Goal: Information Seeking & Learning: Learn about a topic

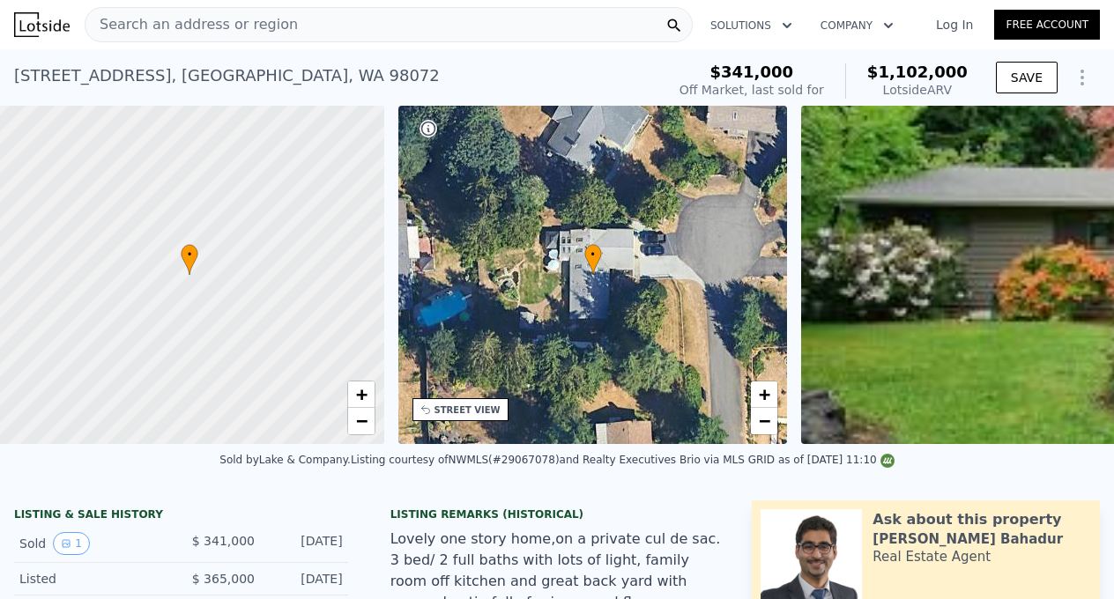
scroll to position [0, 7]
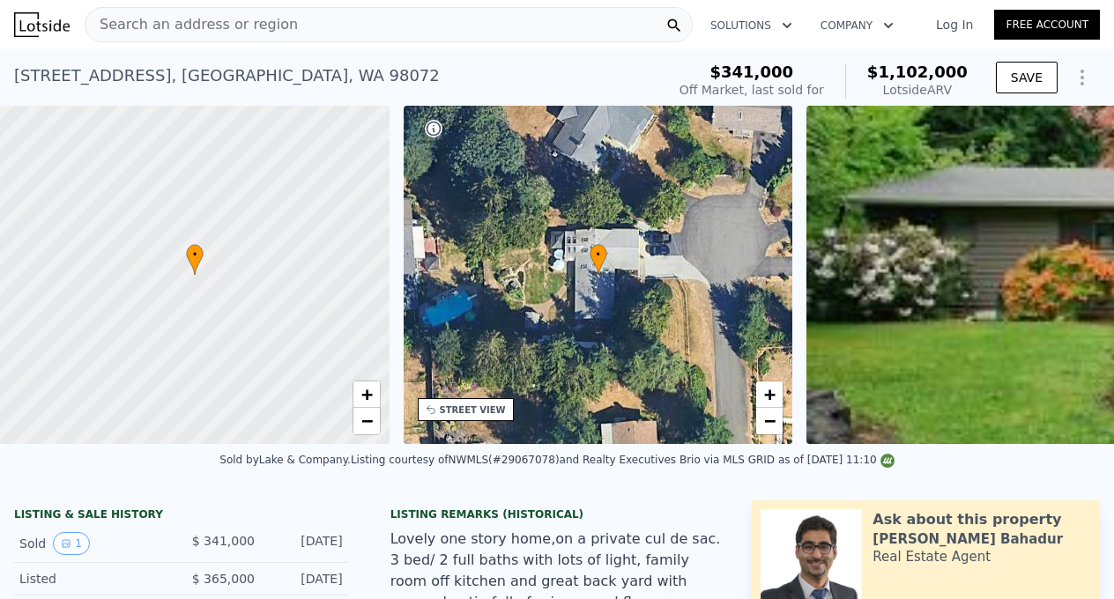
click at [219, 24] on span "Search an address or region" at bounding box center [191, 24] width 212 height 21
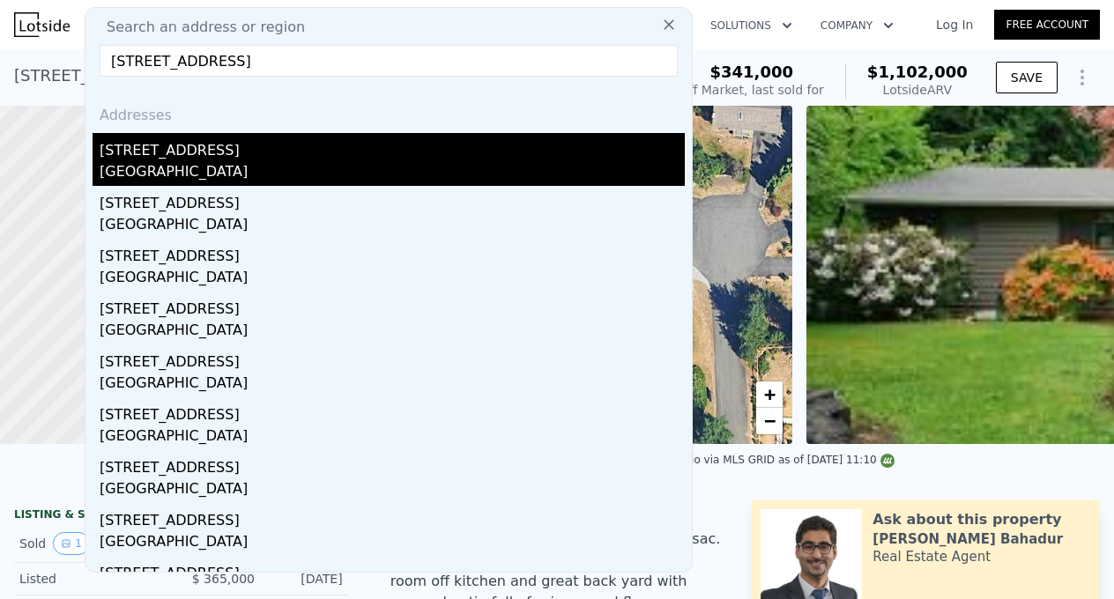
type input "[STREET_ADDRESS]"
click at [277, 147] on div "[STREET_ADDRESS]" at bounding box center [392, 147] width 585 height 28
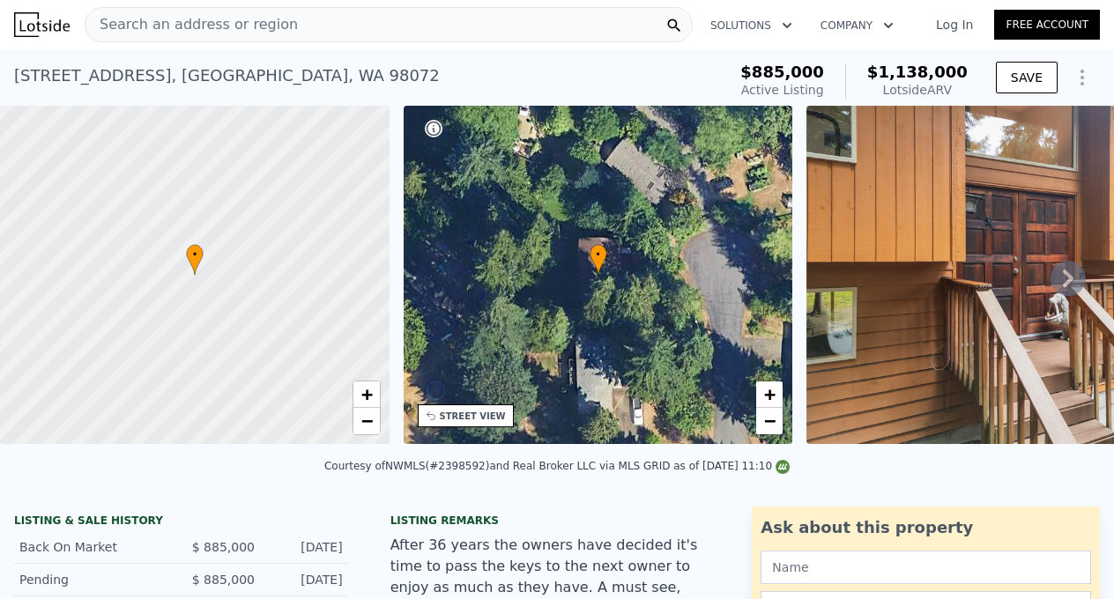
click at [475, 17] on div "Search an address or region" at bounding box center [389, 24] width 608 height 35
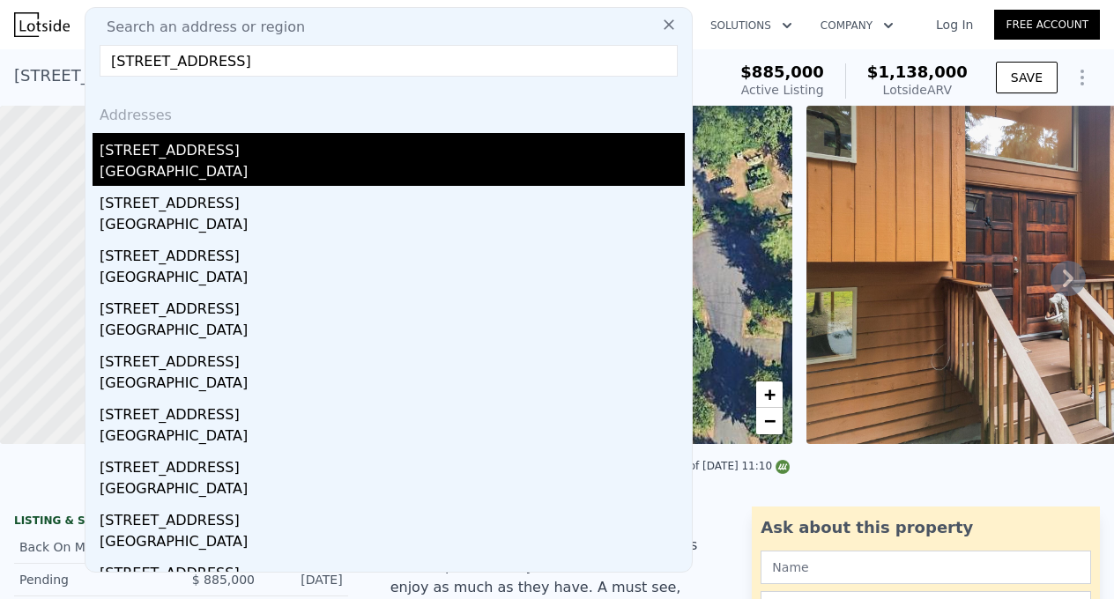
type input "[STREET_ADDRESS]"
click at [192, 171] on div "[GEOGRAPHIC_DATA]" at bounding box center [392, 173] width 585 height 25
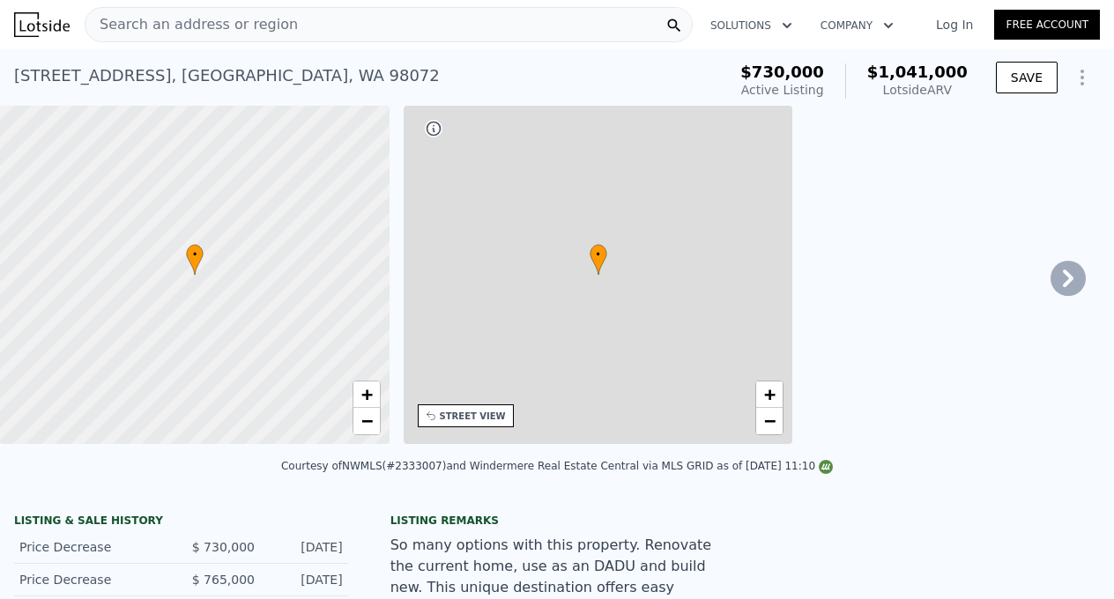
type input "1"
type input "3"
type input "1"
type input "2.5"
type input "1150"
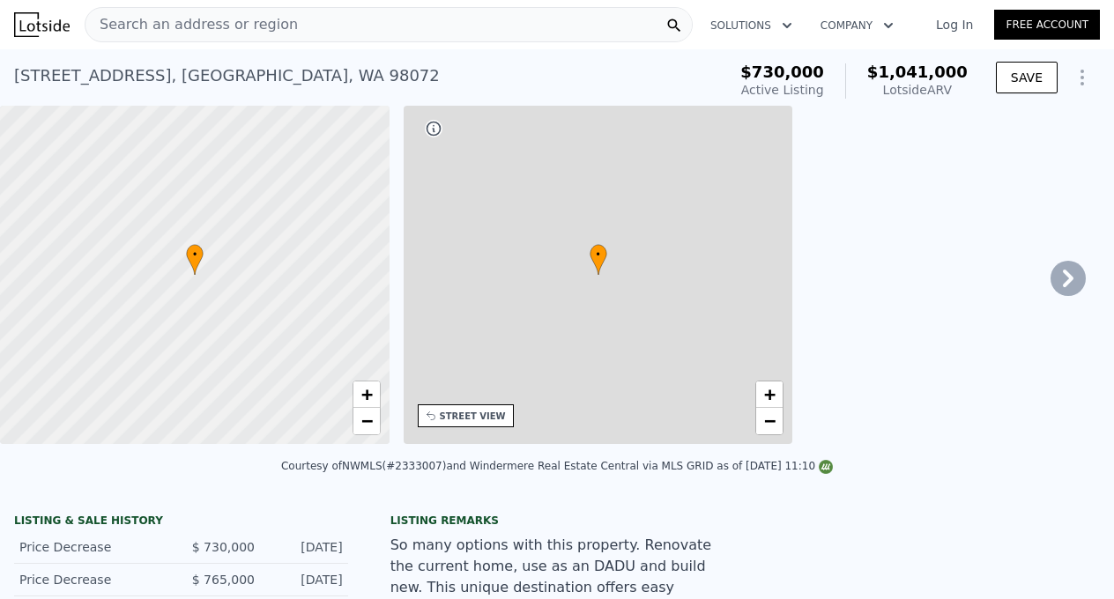
type input "1880"
type input "3496"
type input "134600"
type input "$ 1,041,000"
type input "7"
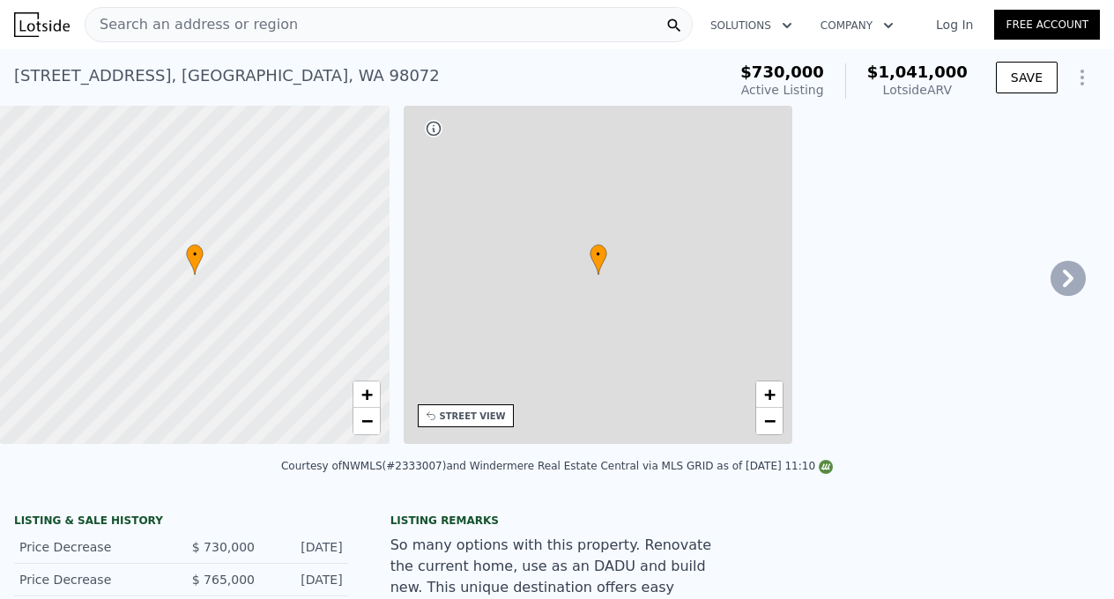
type input "$ 175,762"
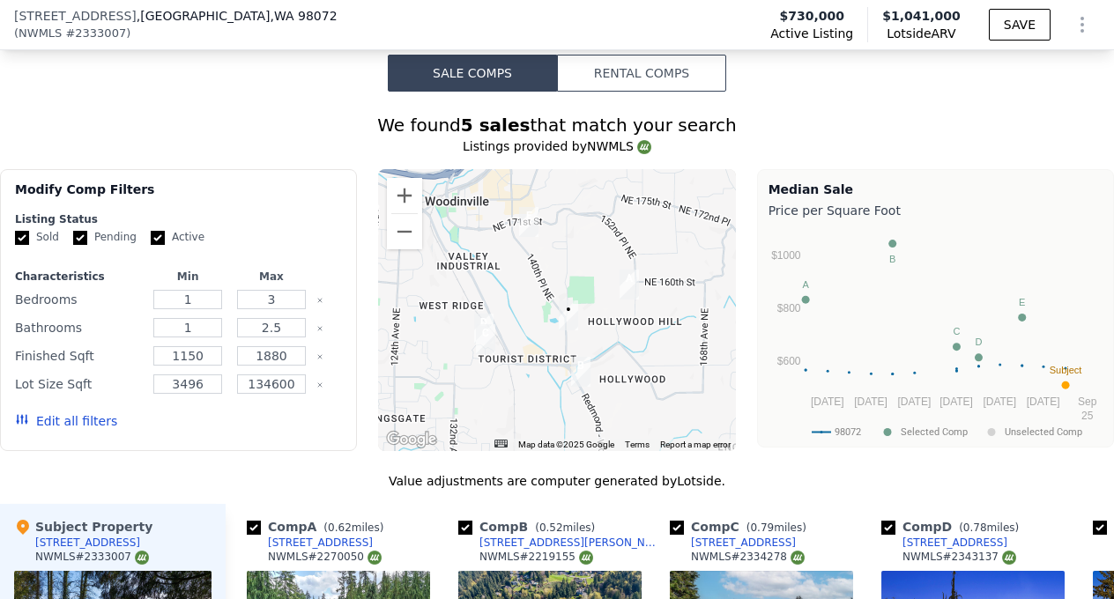
scroll to position [1647, 0]
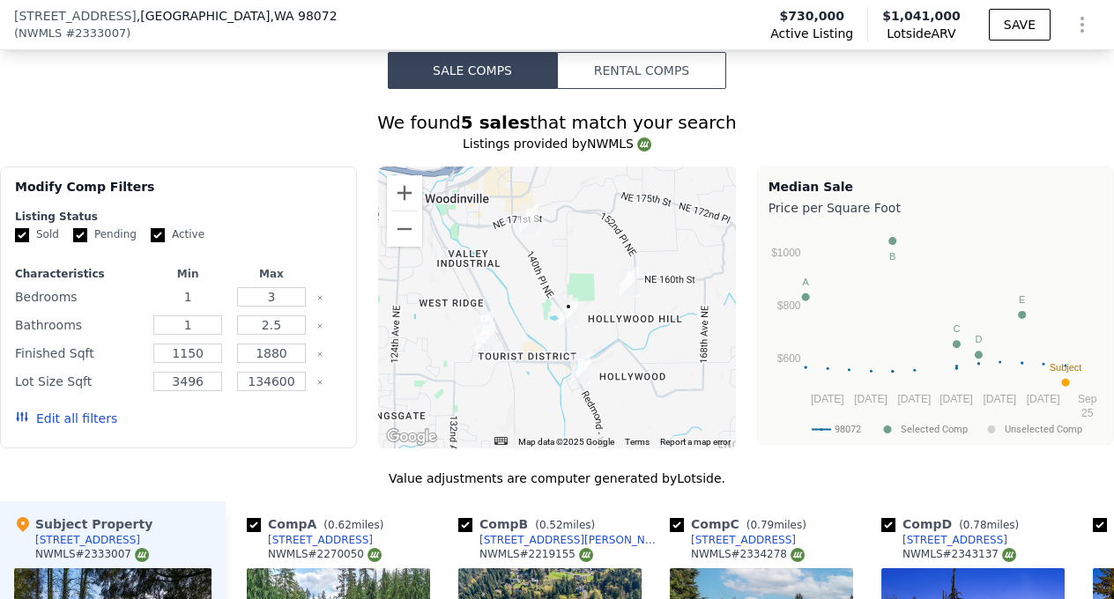
click at [206, 295] on input "1" at bounding box center [187, 296] width 69 height 19
type input "4"
click at [284, 294] on input "3" at bounding box center [271, 296] width 69 height 19
type input "4"
click at [206, 326] on input "1" at bounding box center [187, 324] width 69 height 19
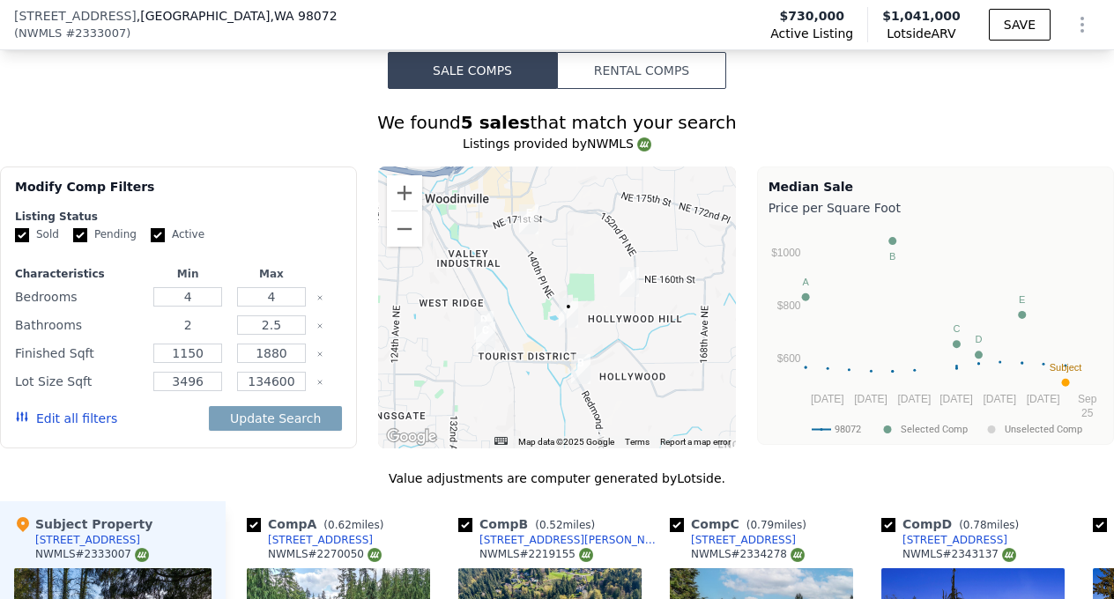
type input "2"
click at [294, 353] on input "1880" at bounding box center [271, 353] width 69 height 19
type input "1"
type input "2200"
drag, startPoint x: 209, startPoint y: 355, endPoint x: 151, endPoint y: 350, distance: 58.4
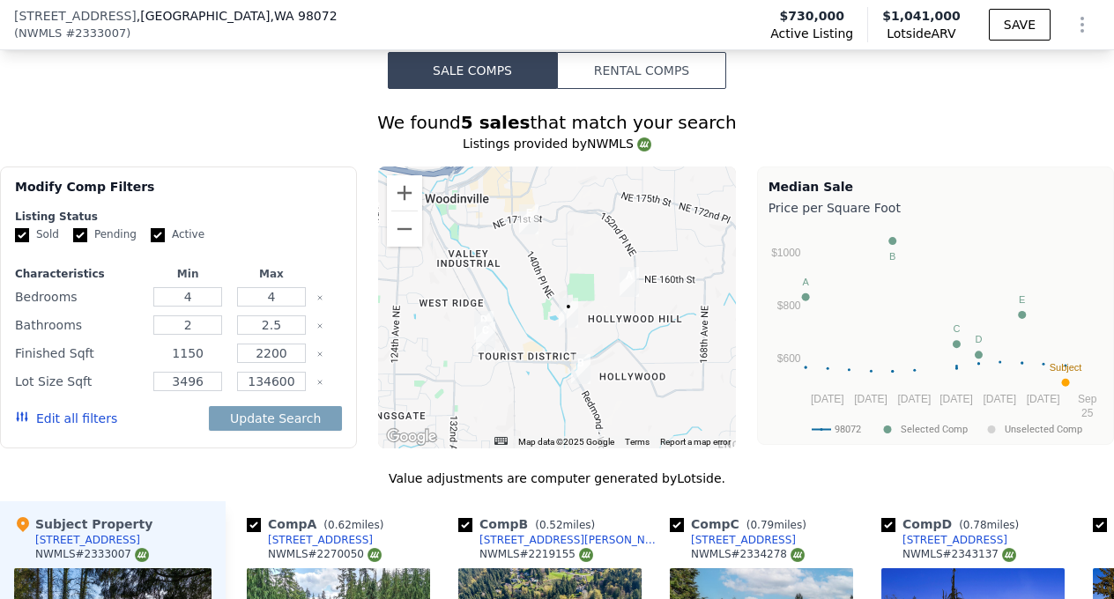
click at [151, 350] on div "1150" at bounding box center [188, 353] width 77 height 25
type input "2000"
click at [256, 423] on button "Update Search" at bounding box center [275, 418] width 133 height 25
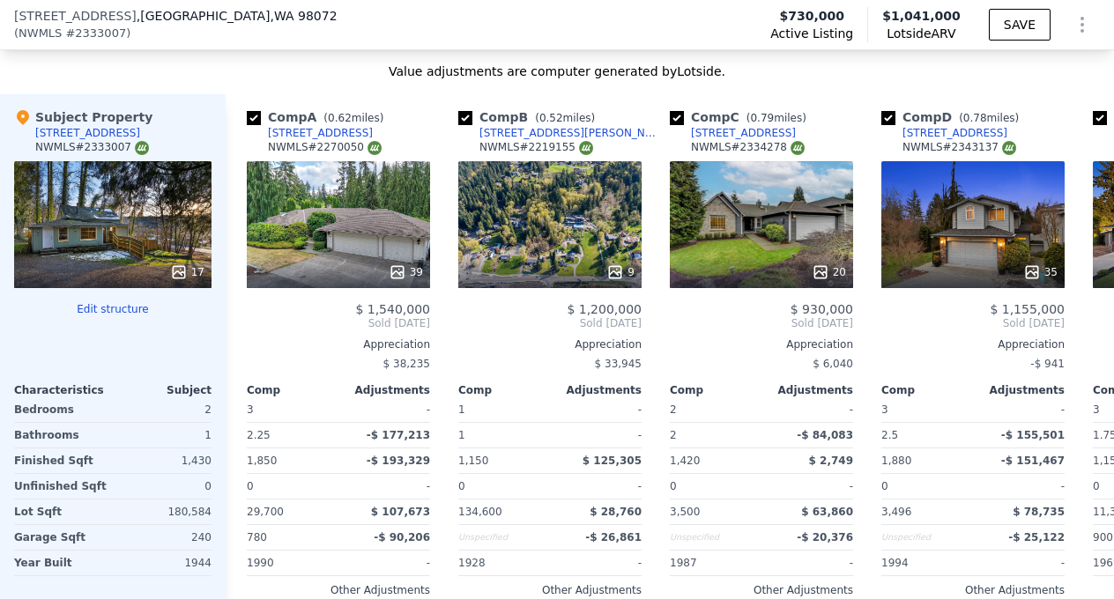
scroll to position [2057, 0]
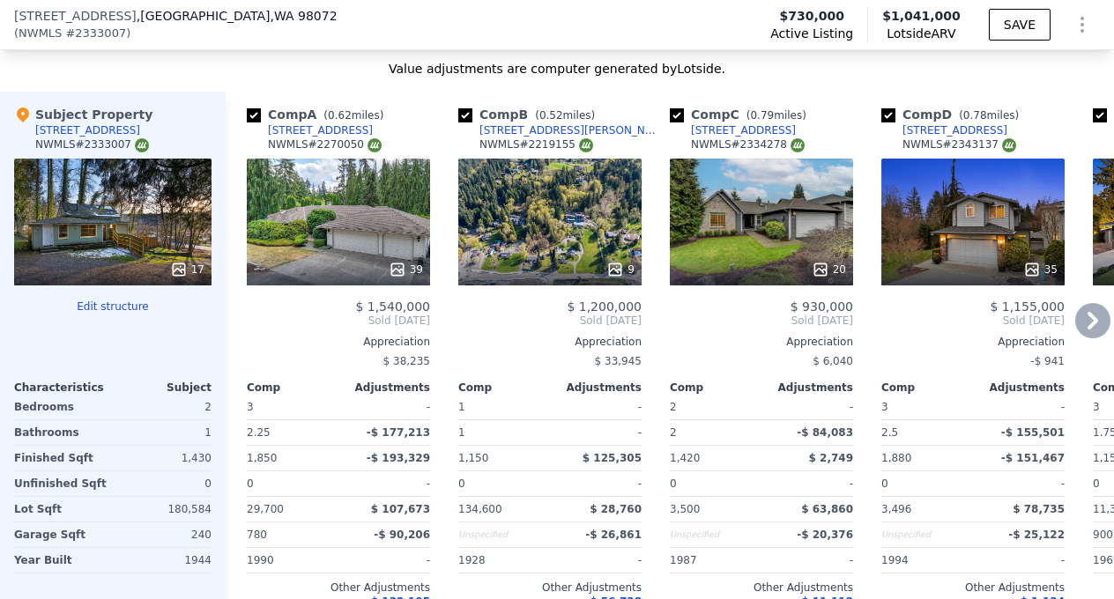
click at [253, 112] on input "checkbox" at bounding box center [254, 115] width 14 height 14
checkbox input "false"
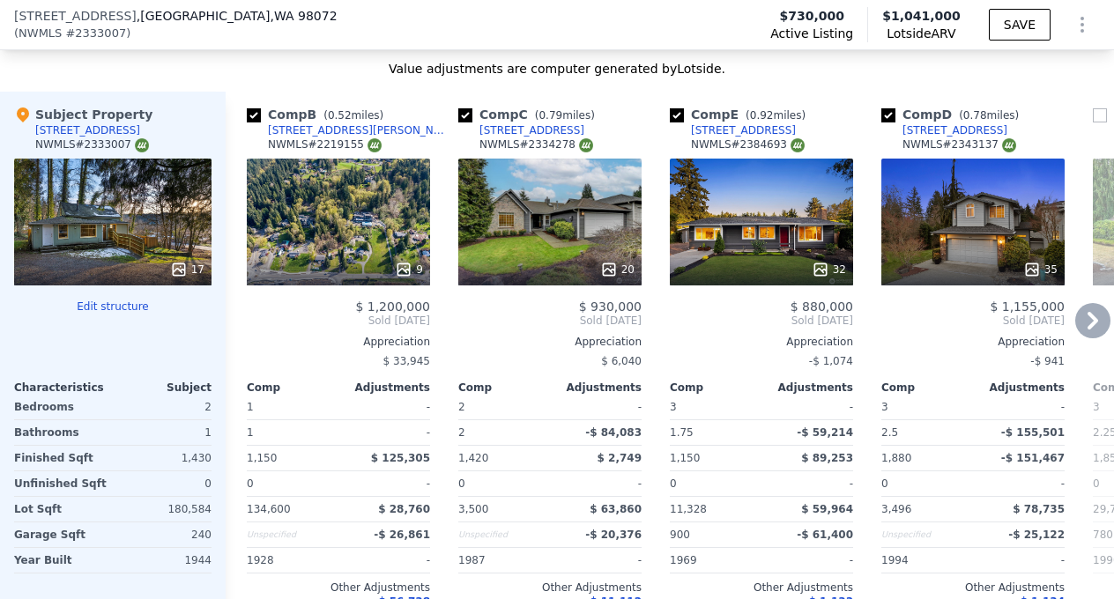
click at [253, 112] on input "checkbox" at bounding box center [254, 115] width 14 height 14
checkbox input "false"
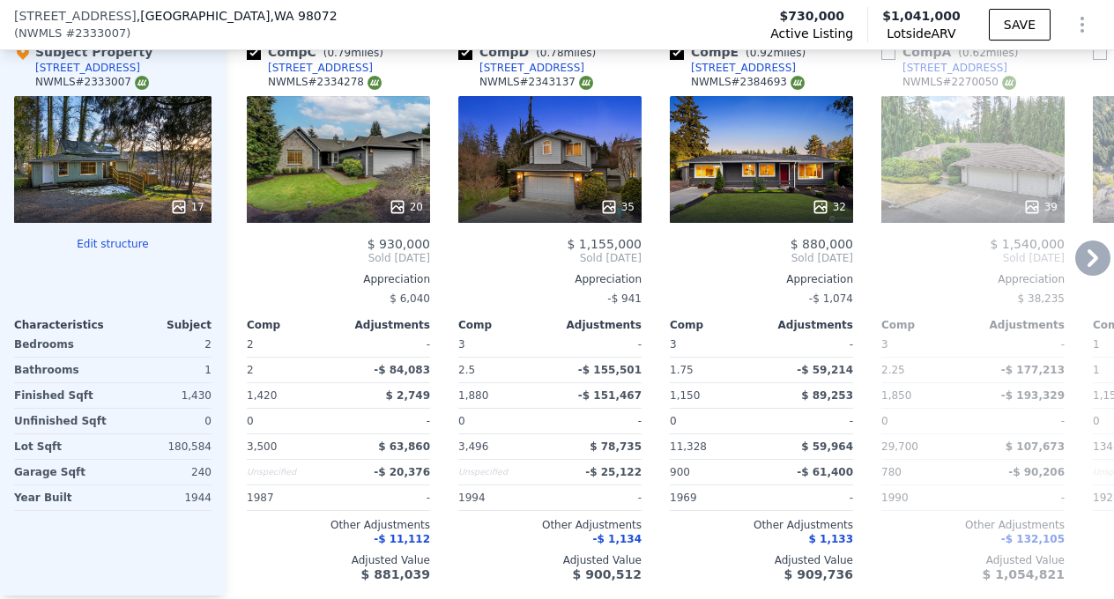
scroll to position [2125, 0]
